Goal: Task Accomplishment & Management: Use online tool/utility

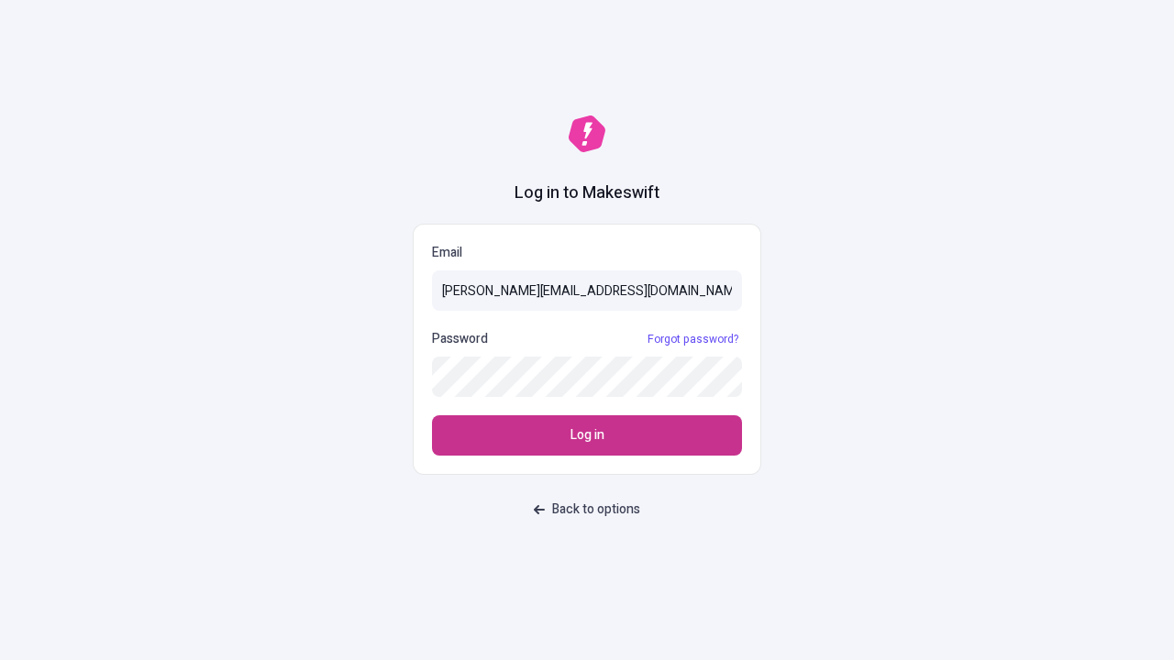
click at [587, 436] on span "Log in" at bounding box center [587, 435] width 34 height 20
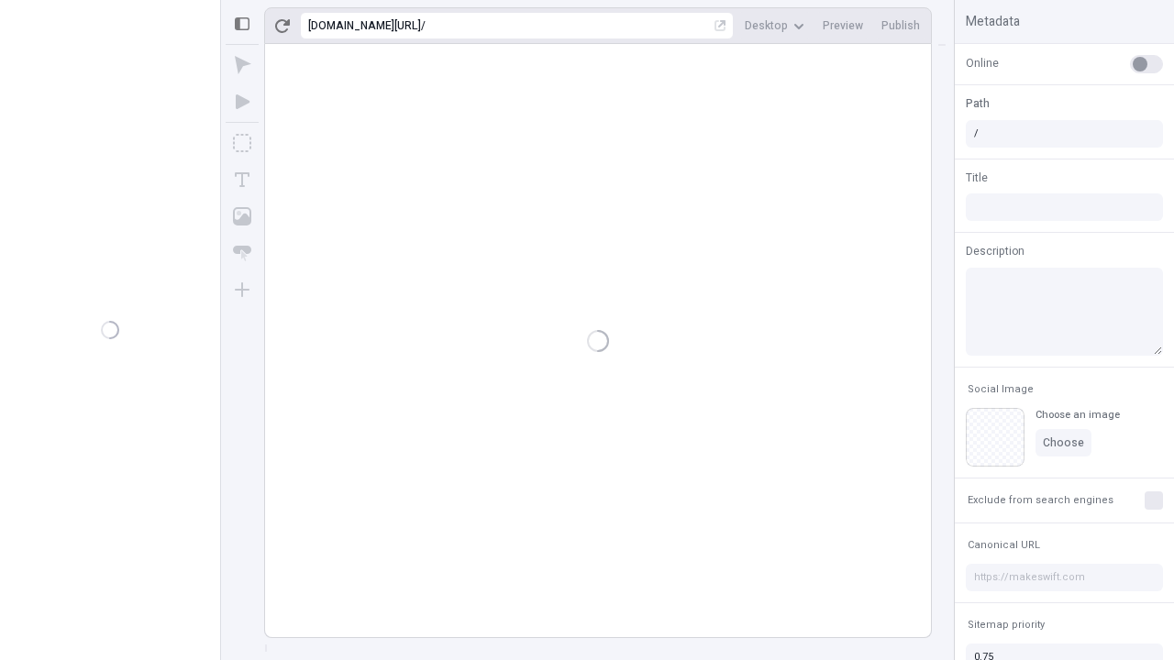
type input "/deep-link-crinis"
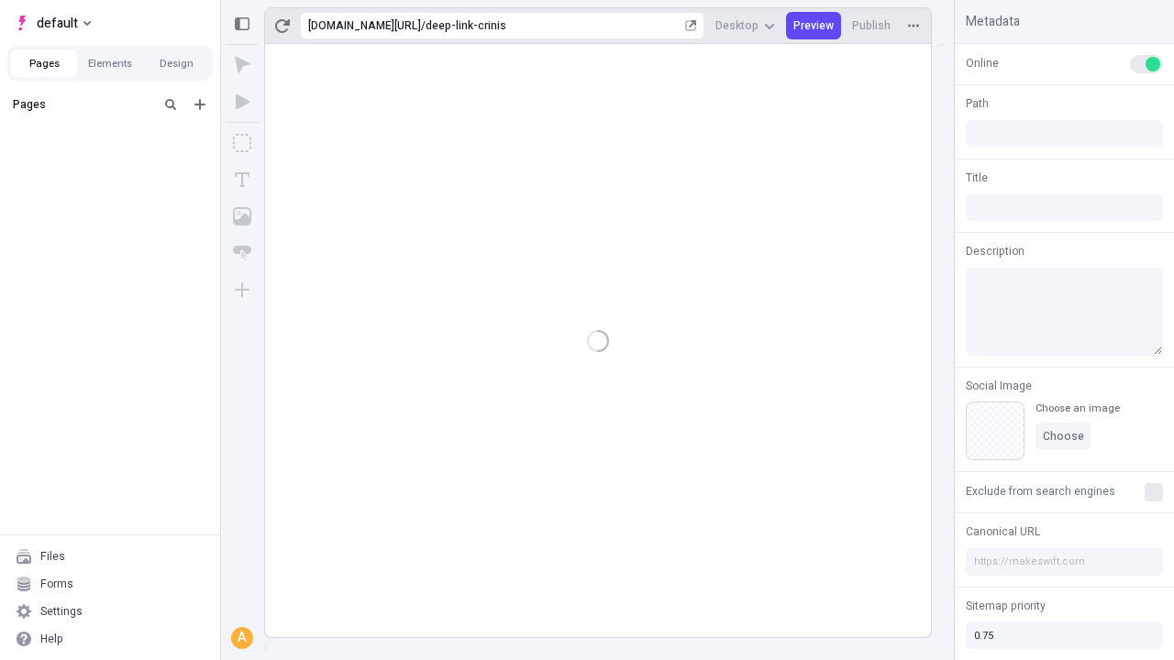
type input "/deep-link-crinis"
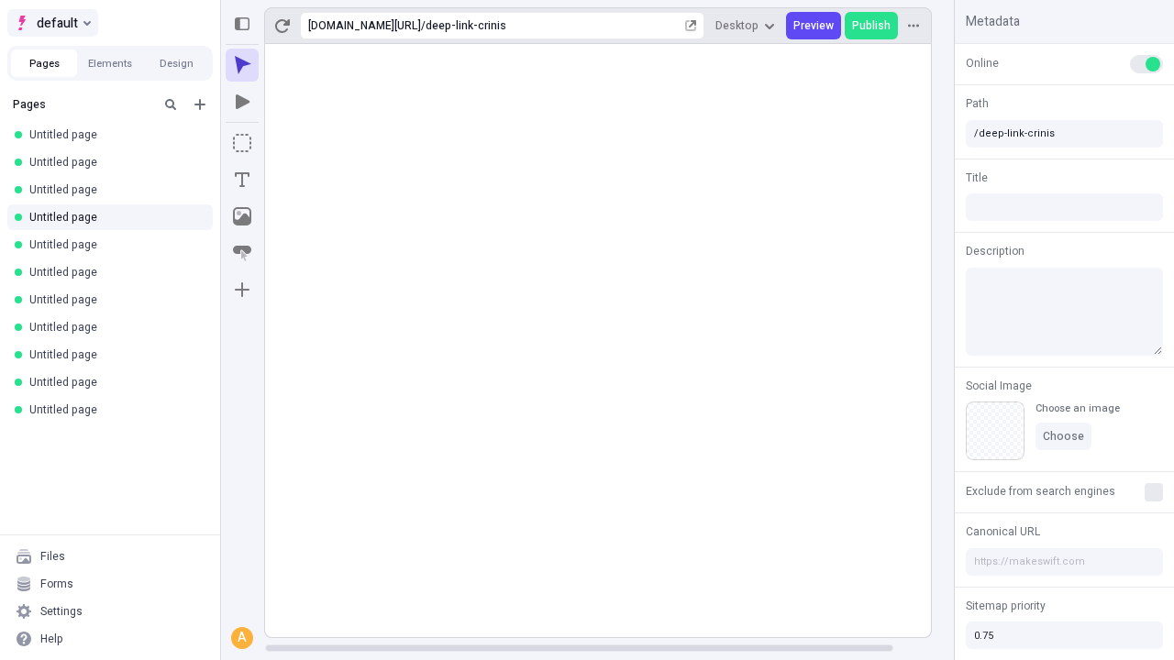
click at [51, 23] on span "default" at bounding box center [57, 23] width 41 height 22
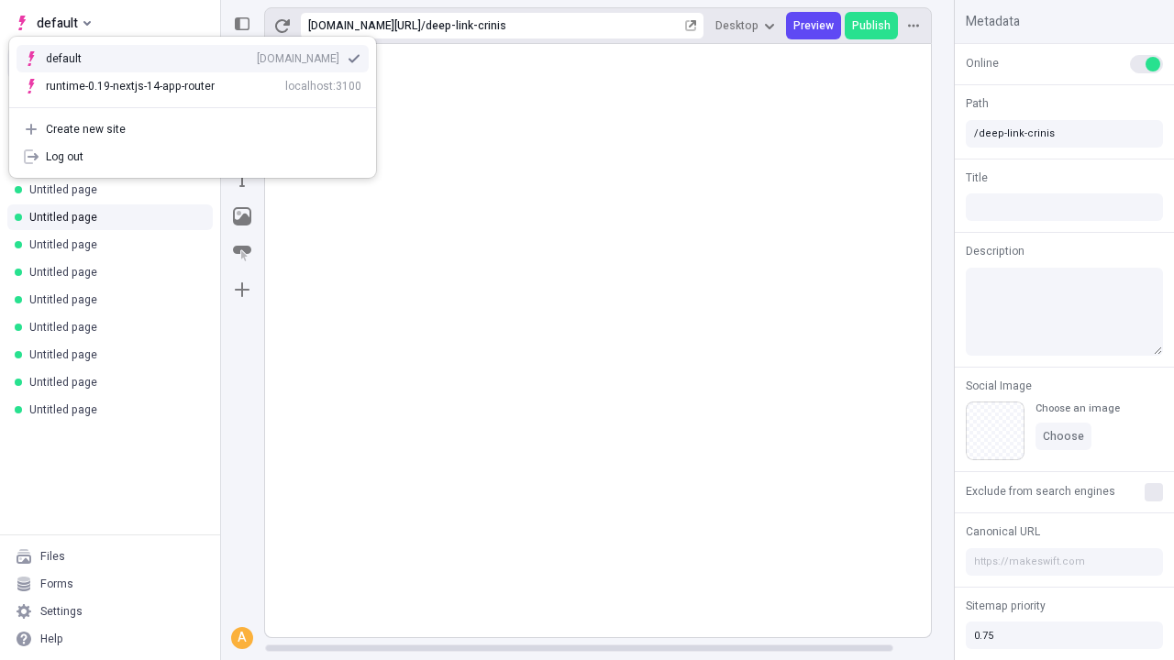
click at [257, 55] on div "qee9k4dy7d.staging.makeswift.site" at bounding box center [298, 58] width 83 height 15
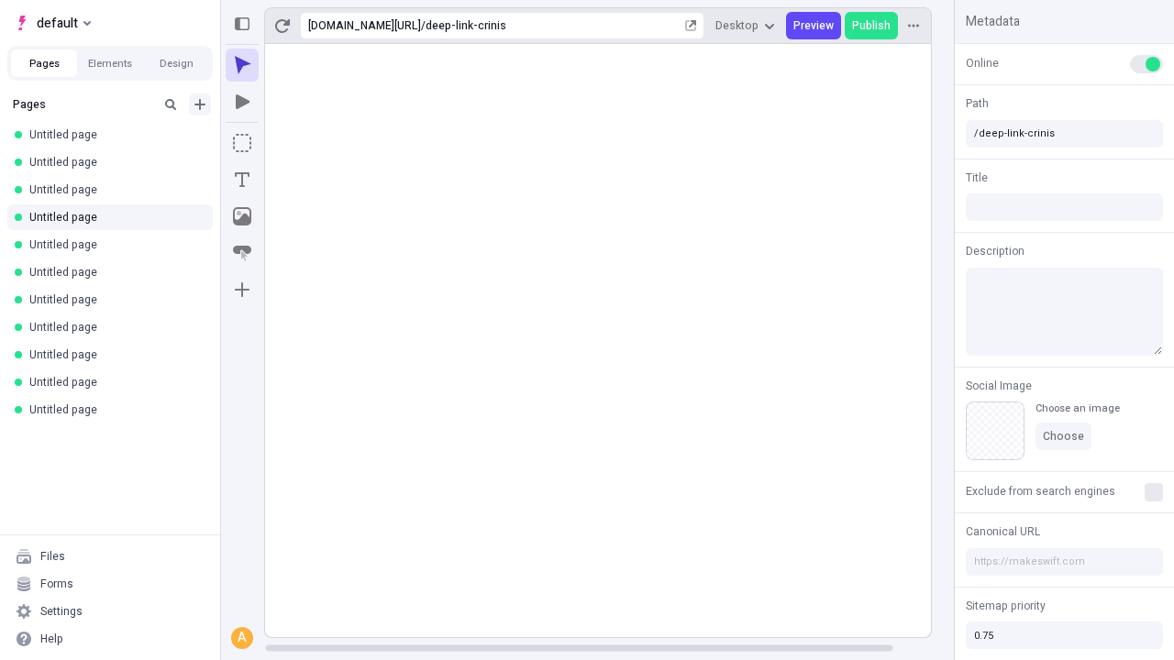
click at [200, 105] on icon "Add new" at bounding box center [199, 104] width 11 height 11
click at [297, 142] on span "Blank page" at bounding box center [308, 142] width 114 height 15
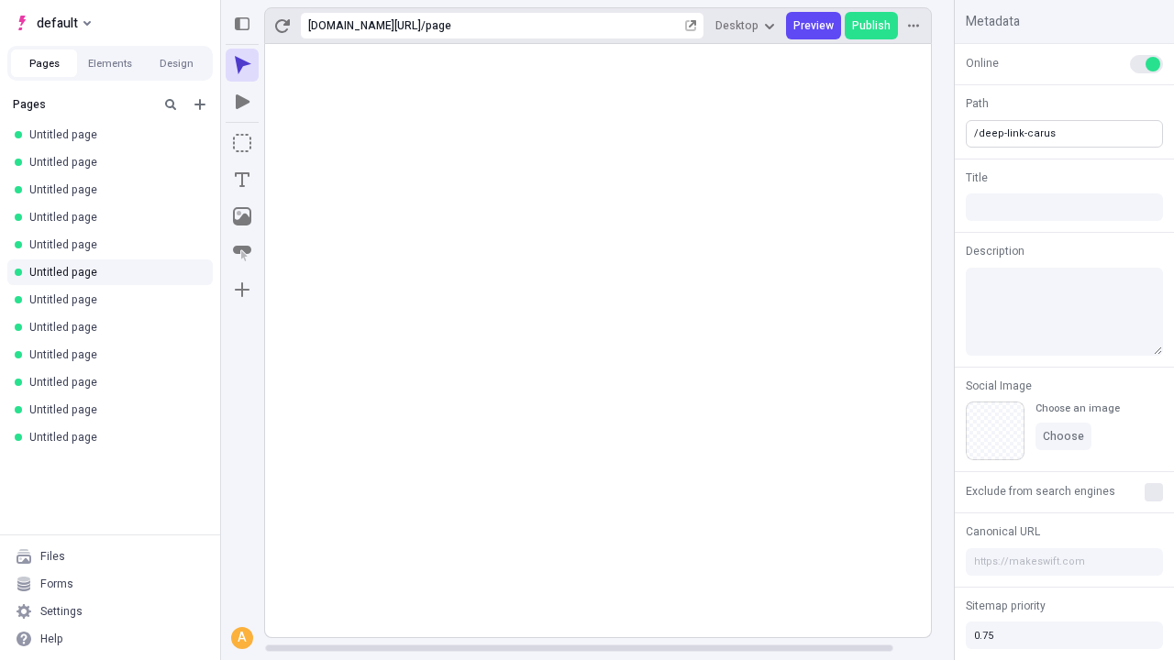
type input "/deep-link-carus"
click at [200, 105] on icon "Add new" at bounding box center [199, 104] width 11 height 11
click at [293, 142] on span "Blank page" at bounding box center [308, 142] width 114 height 15
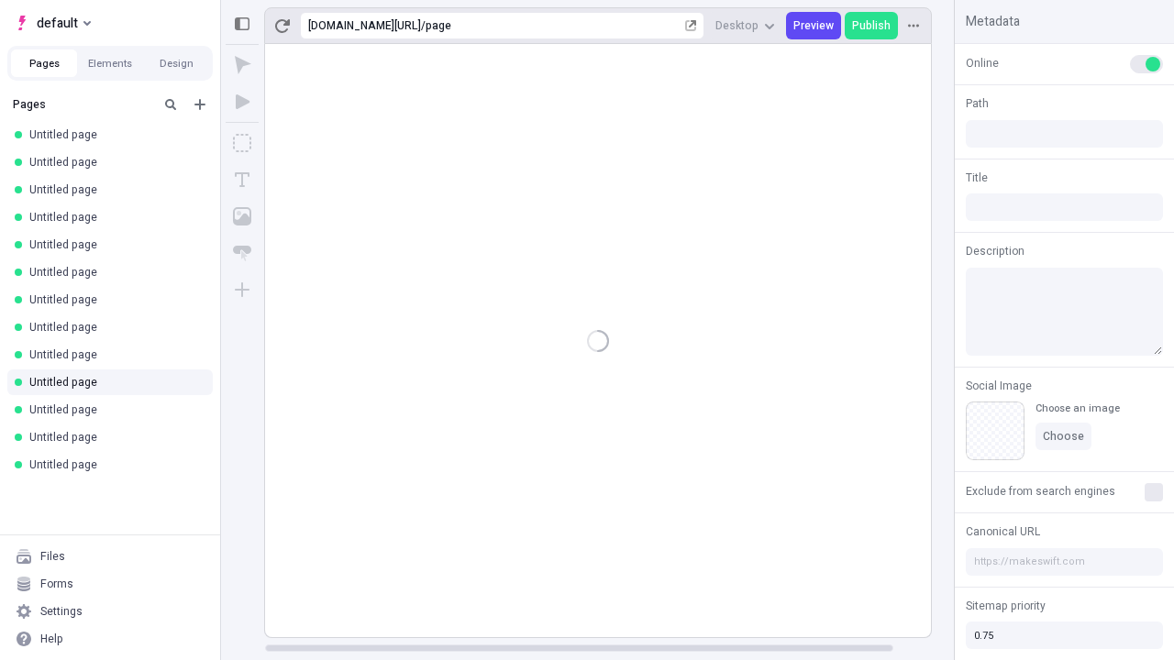
type input "/page"
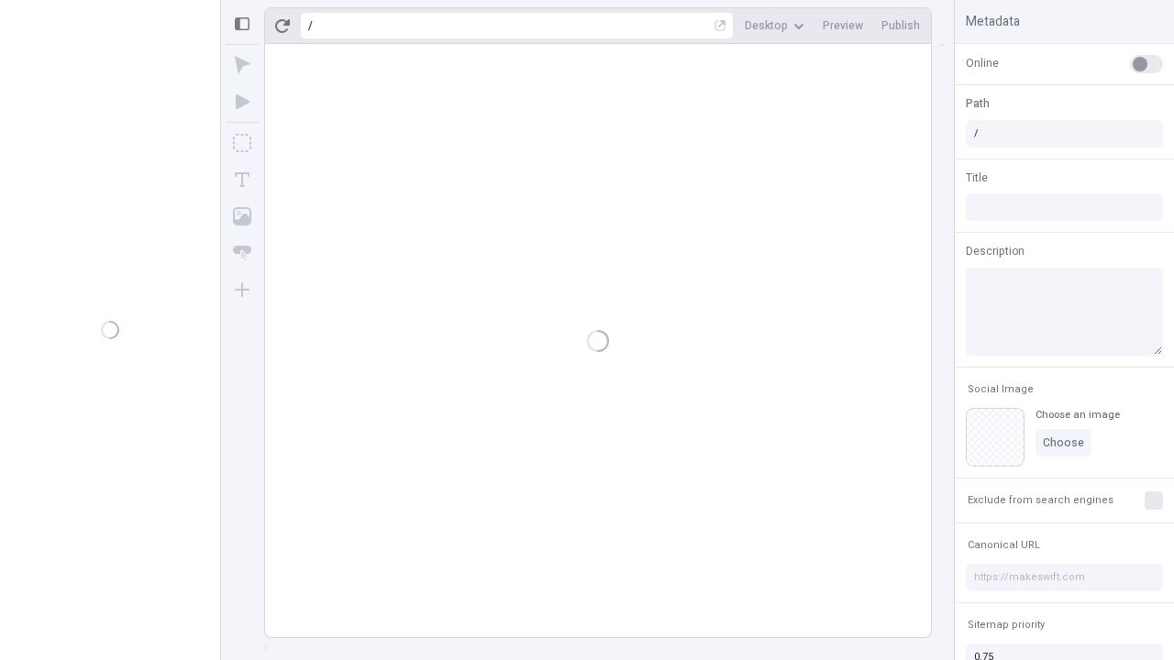
type input "/deep-link-carus"
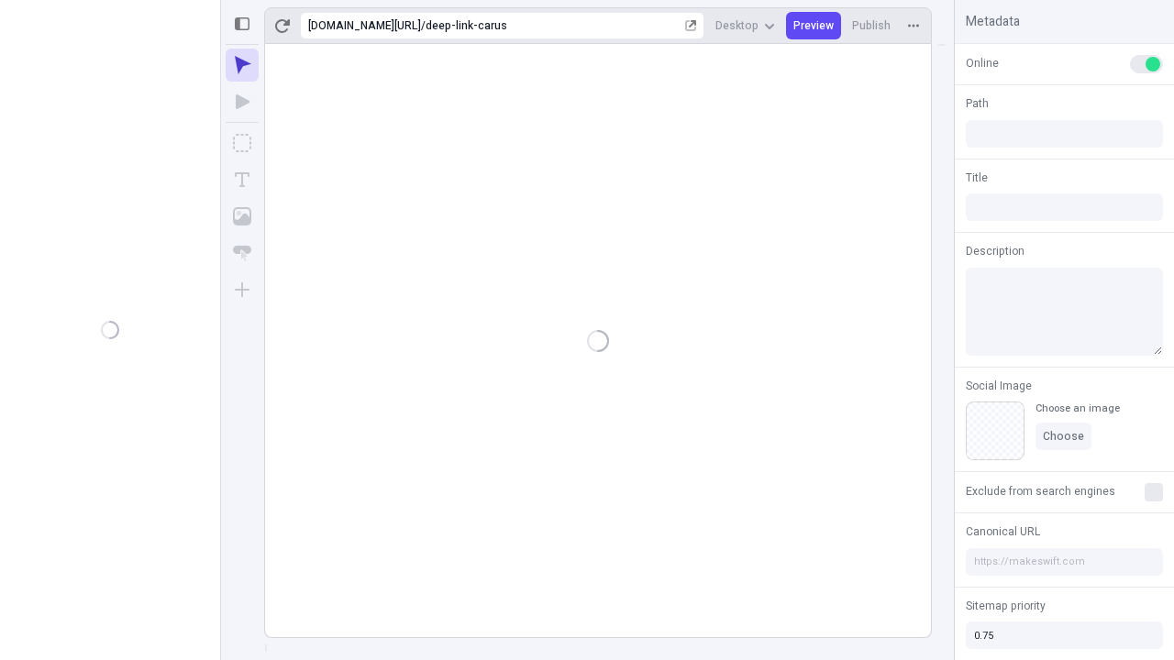
type input "/deep-link-carus"
